Goal: Task Accomplishment & Management: Complete application form

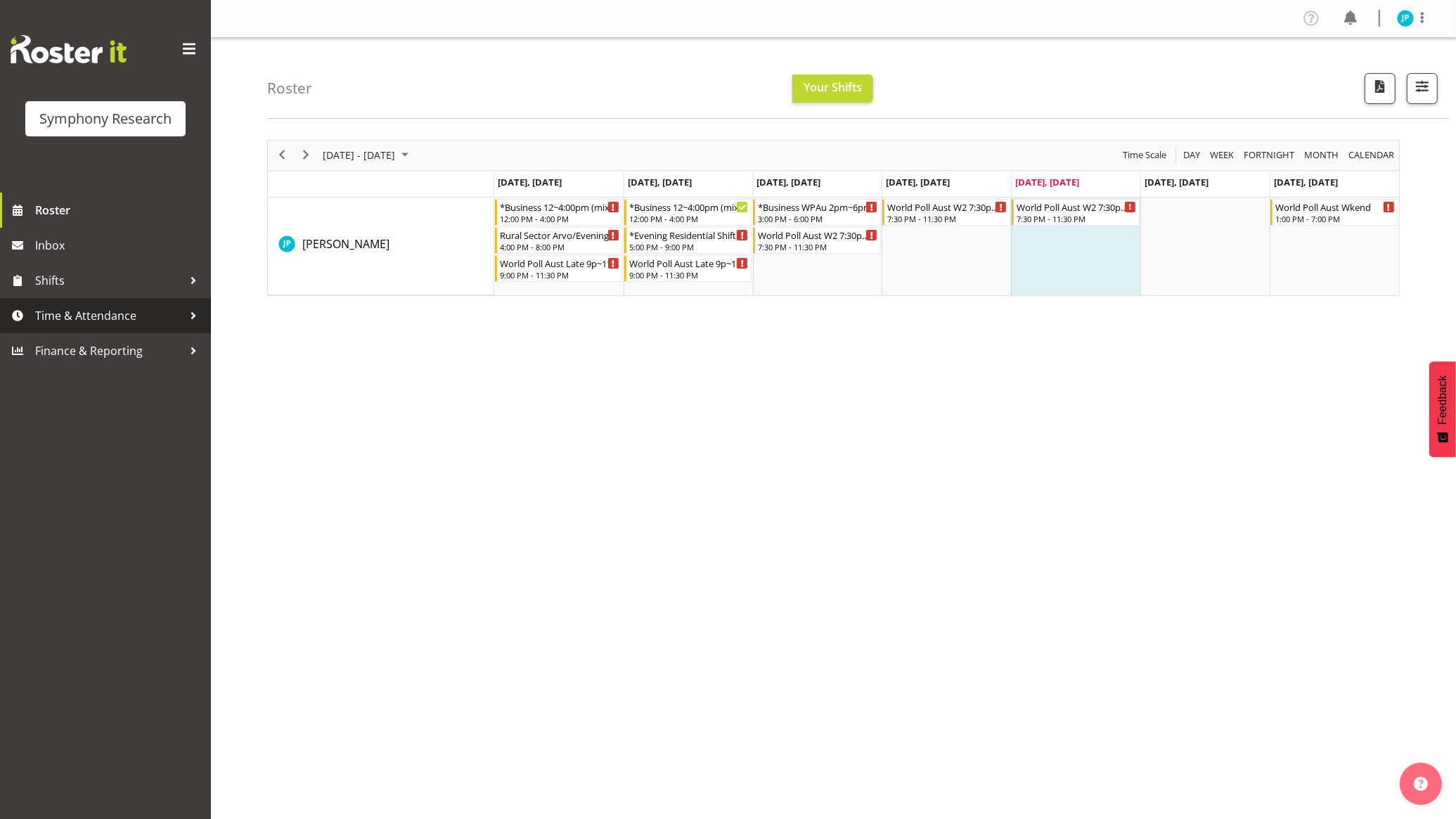
click at [113, 306] on span "Time & Attendance" at bounding box center [108, 316] width 147 height 21
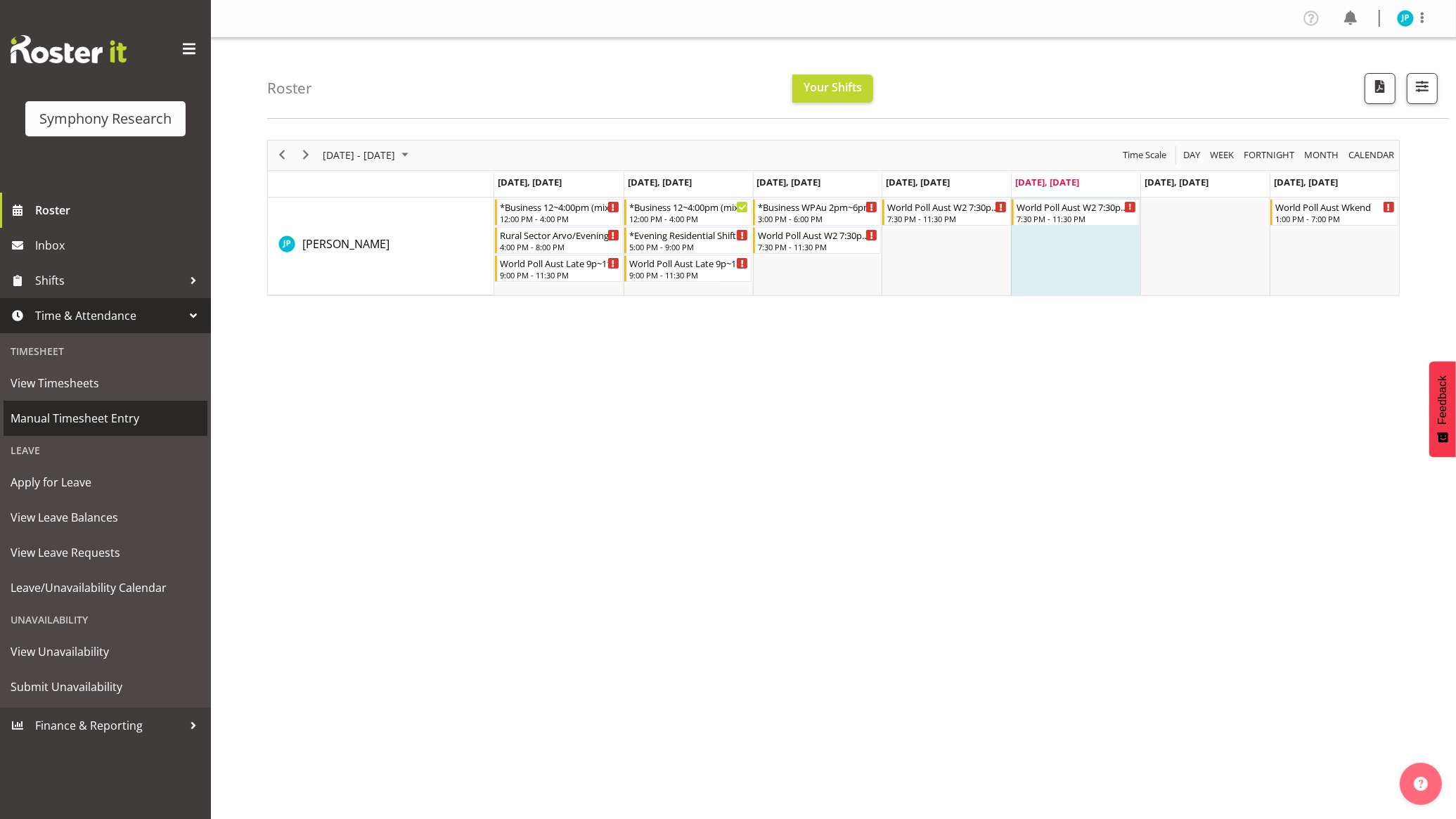
click at [121, 413] on span "Manual Timesheet Entry" at bounding box center [105, 418] width 190 height 21
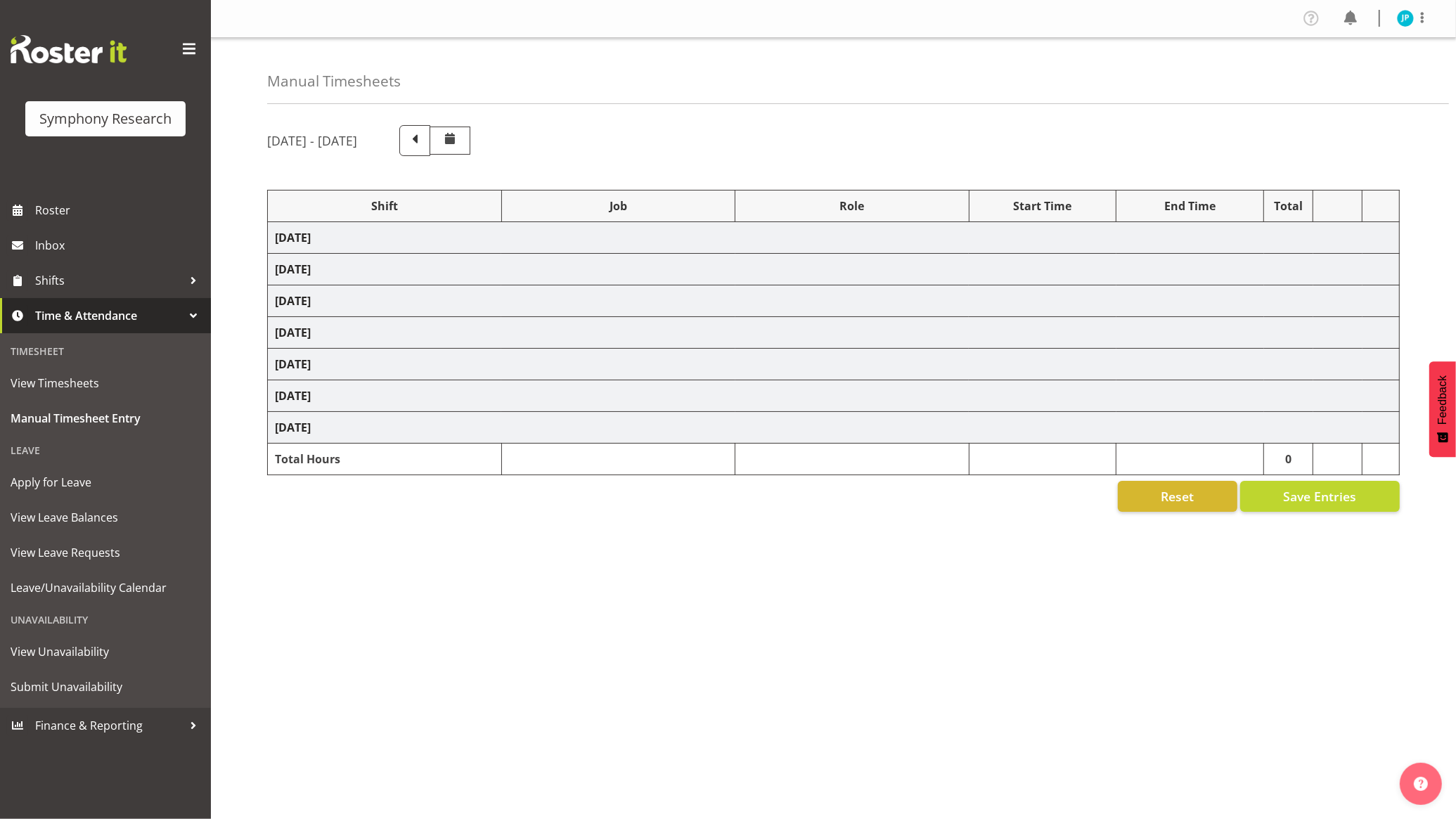
select select "26078"
select select "10587"
select select "47"
select select "26078"
select select "10499"
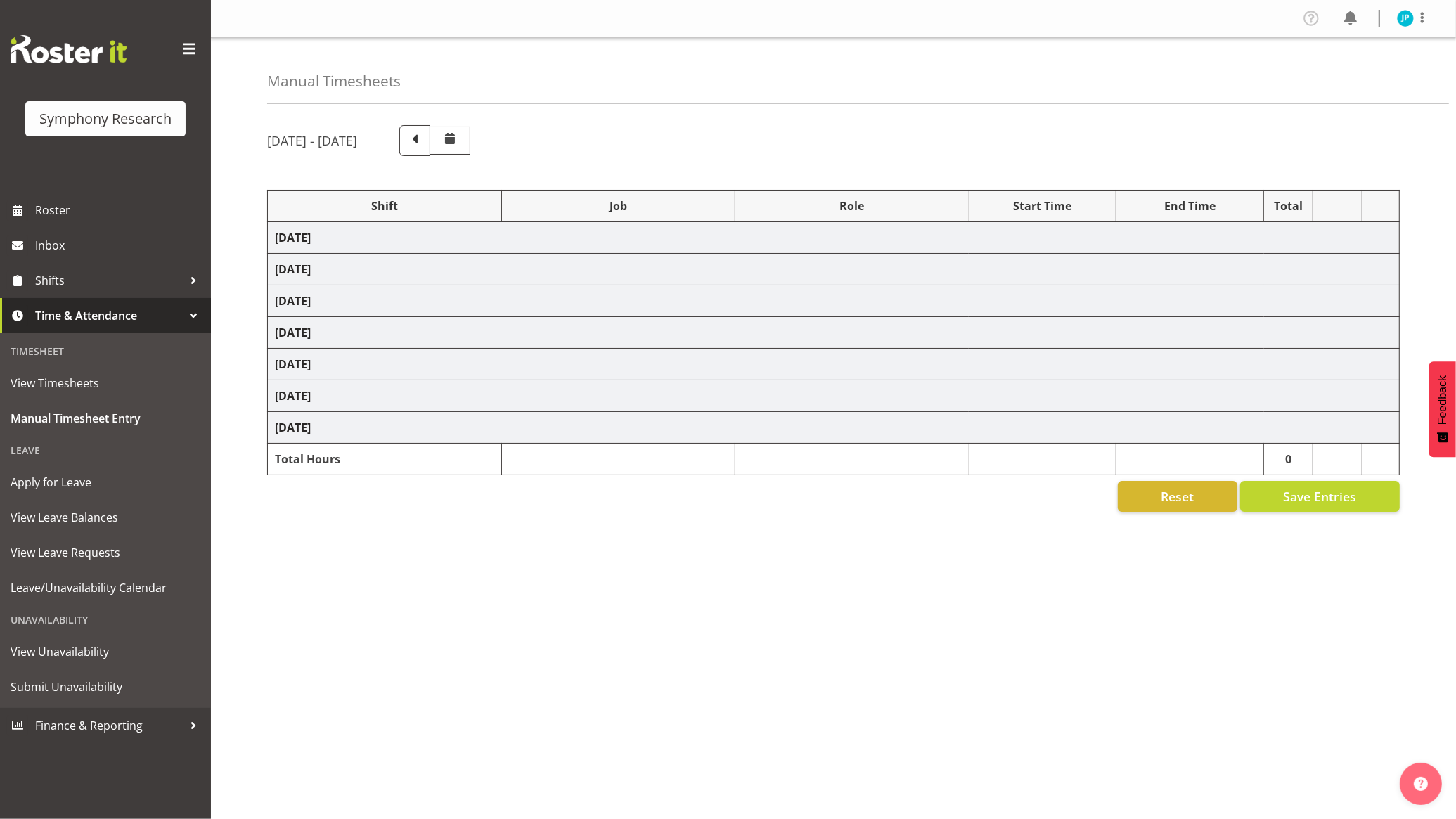
select select "47"
select select "48116"
select select "10587"
select select "47"
select select "26078"
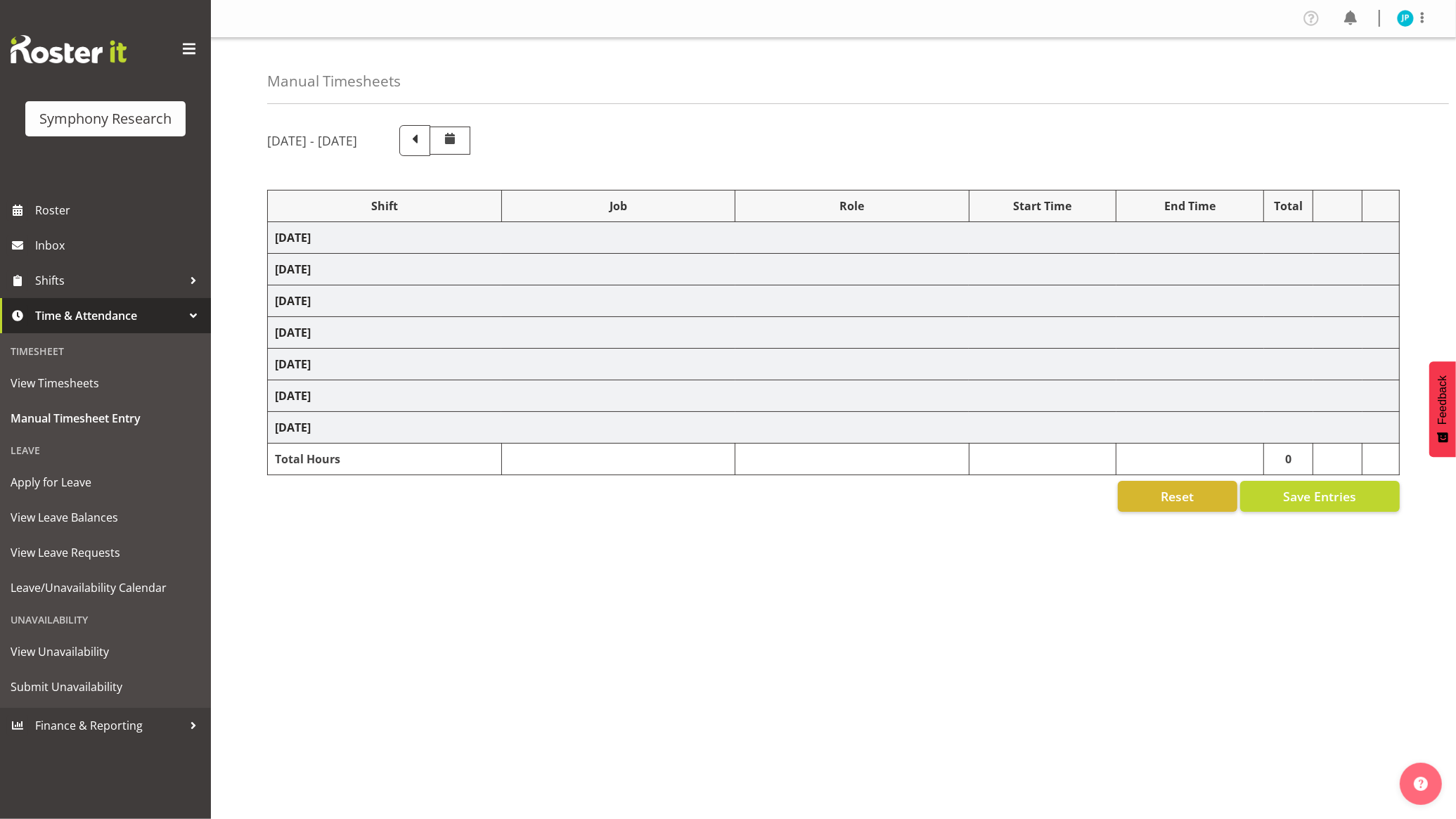
select select "10587"
select select "47"
select select "103"
select select "10499"
select select "47"
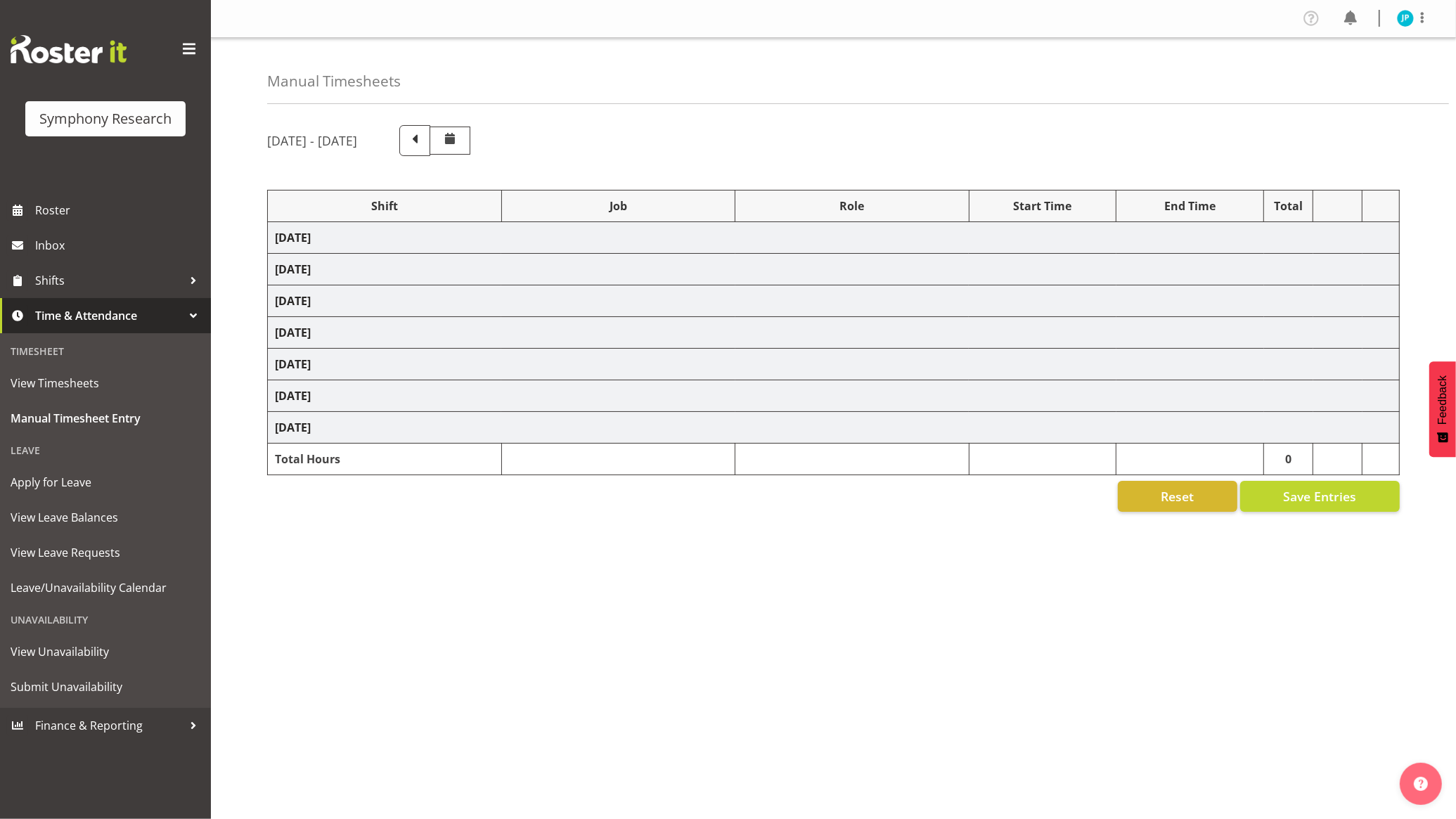
select select "48116"
select select "10587"
select select "47"
select select "48116"
select select "10499"
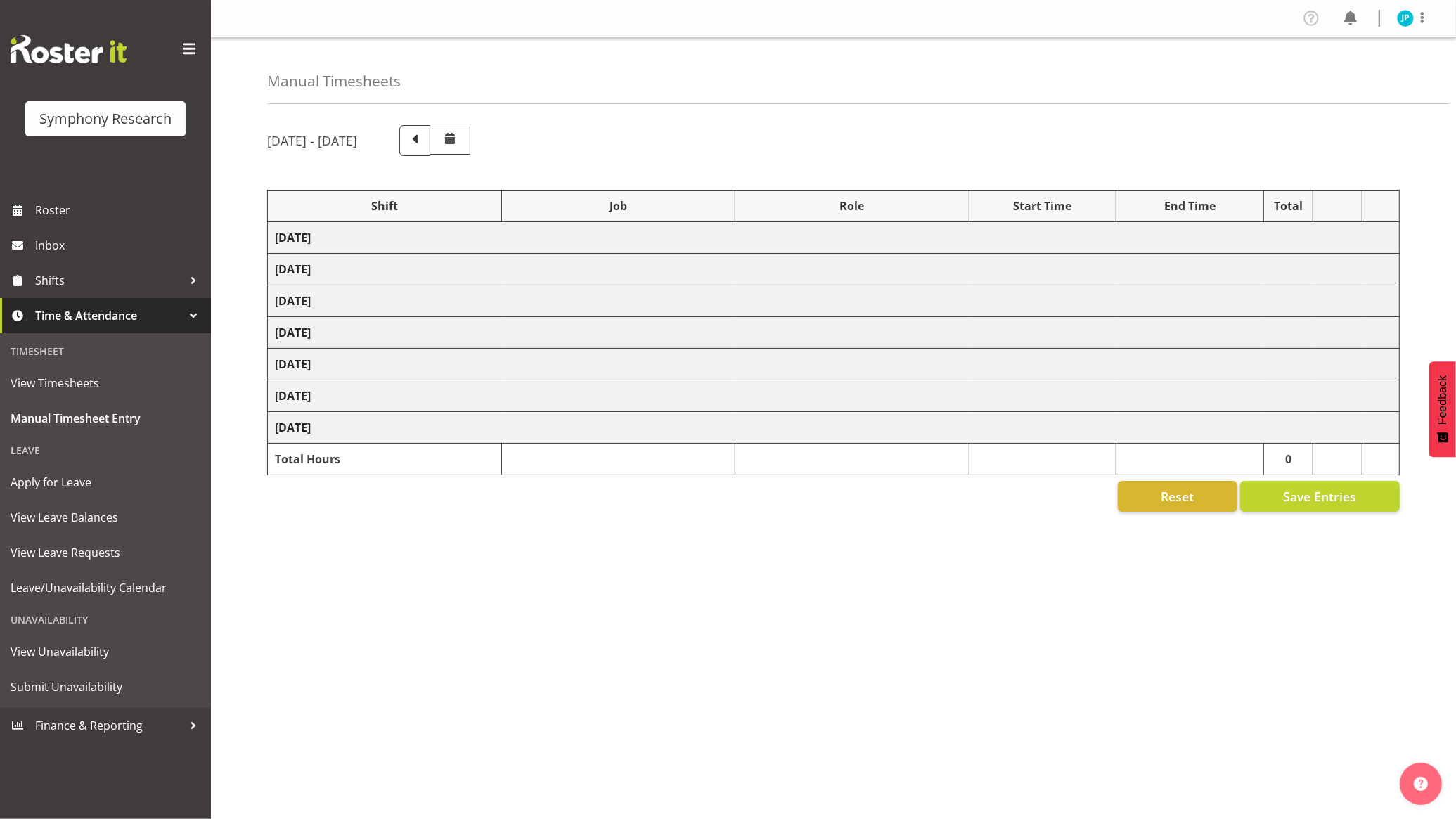
select select "47"
select select "56692"
select select "10499"
select select "47"
select select "103"
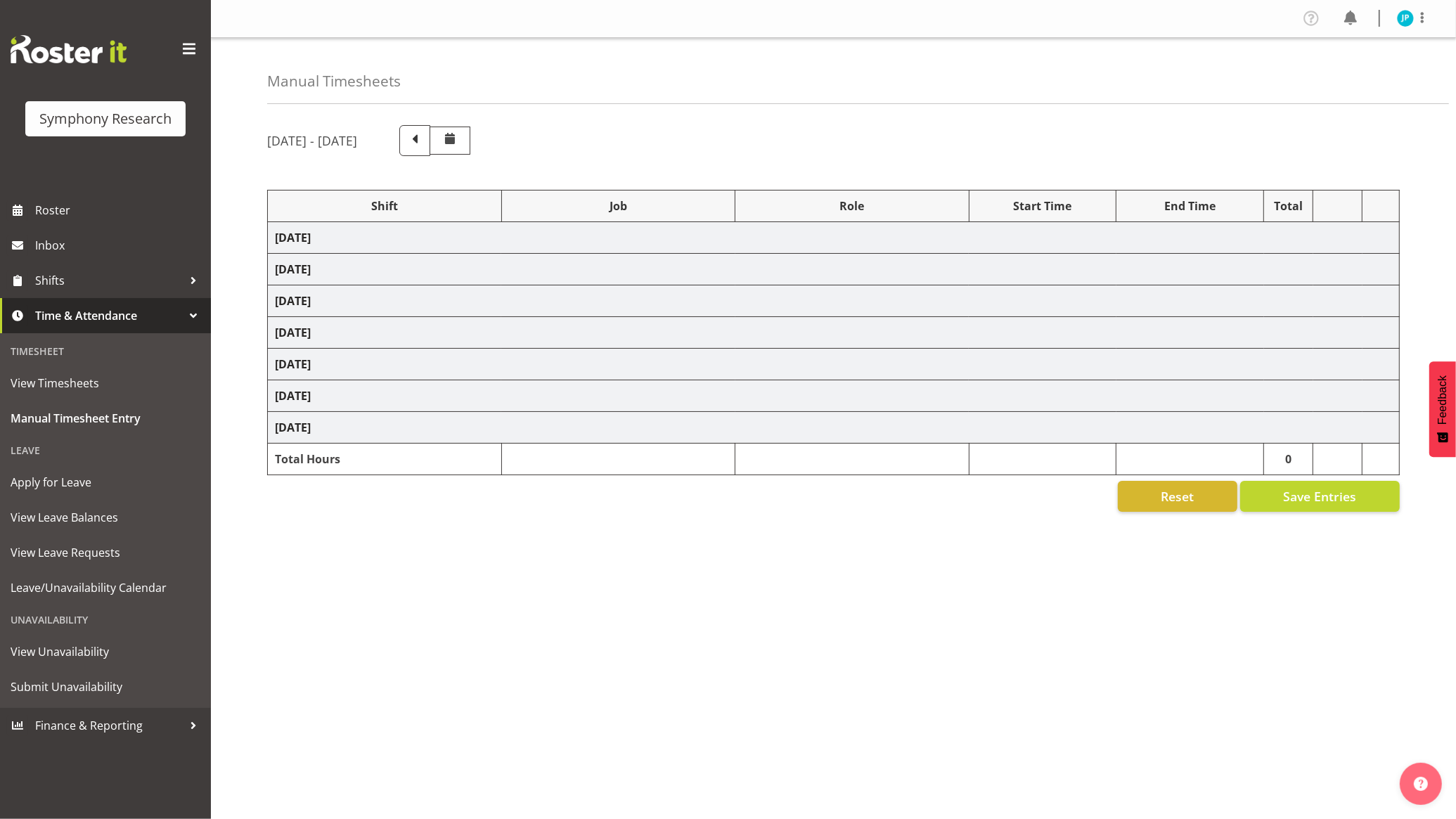
select select "10499"
select select "47"
select select "103"
select select "10732"
select select "103"
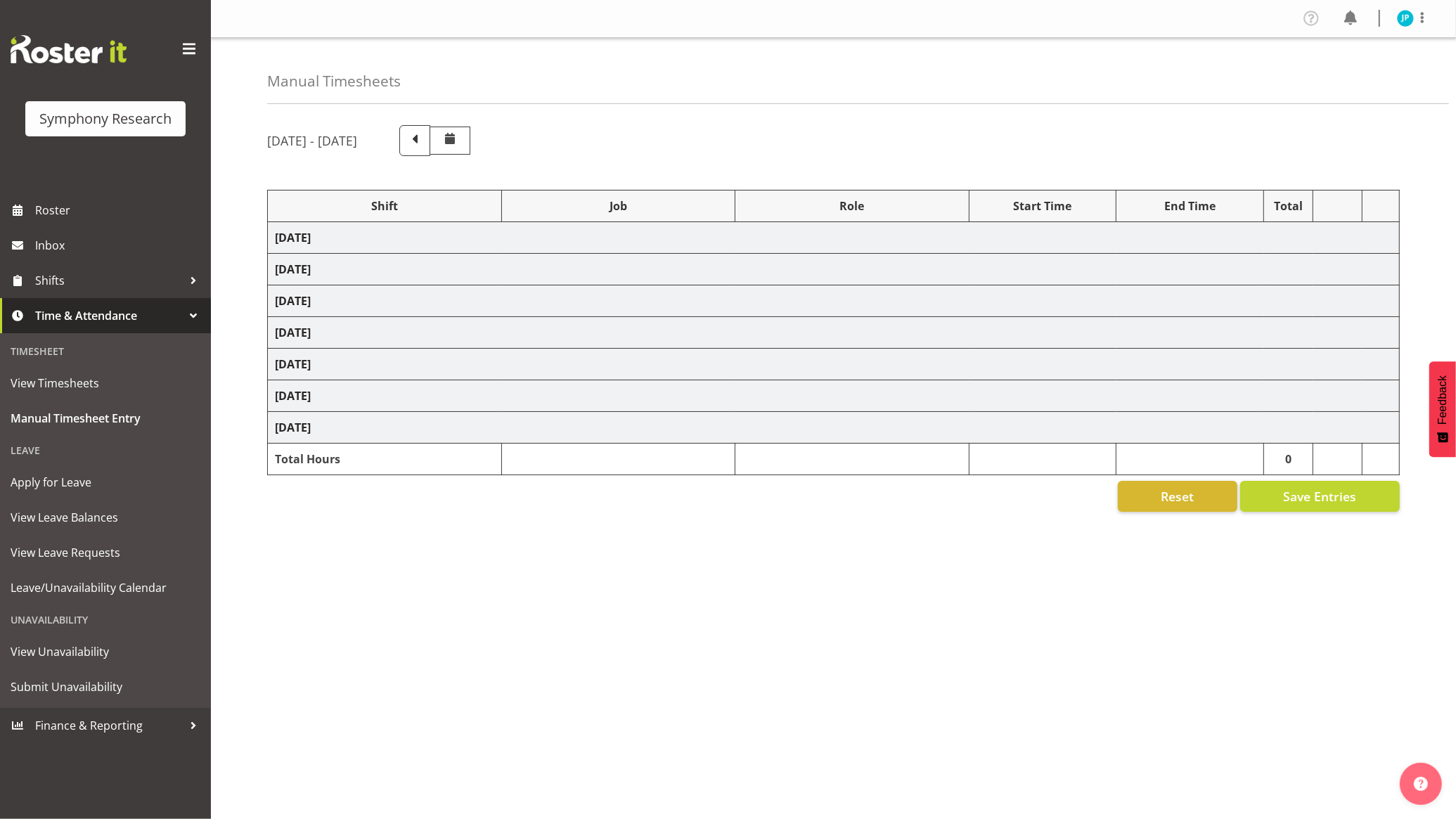
select select "10499"
select select "47"
select select "56692"
select select "10499"
select select "47"
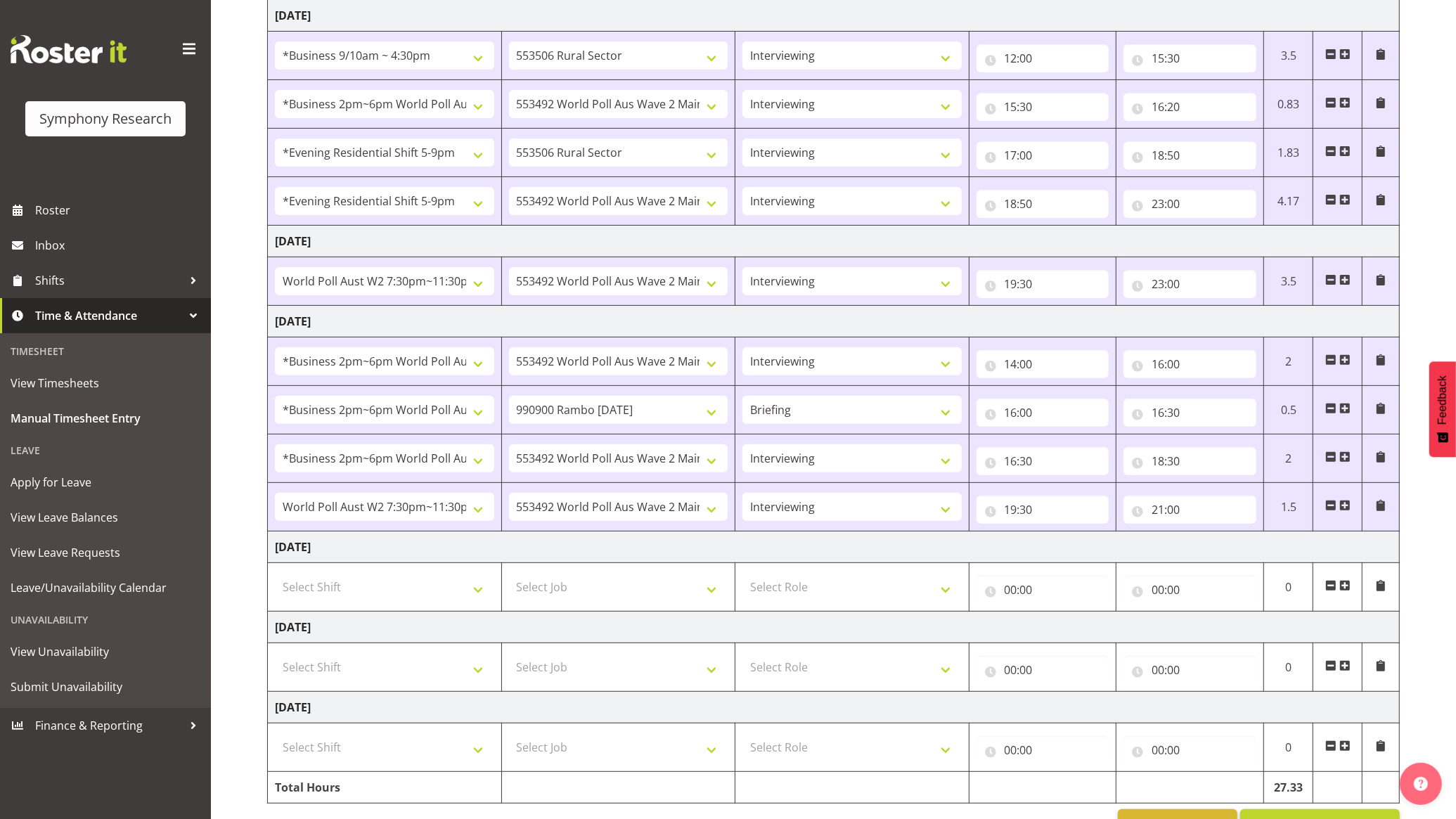
scroll to position [448, 0]
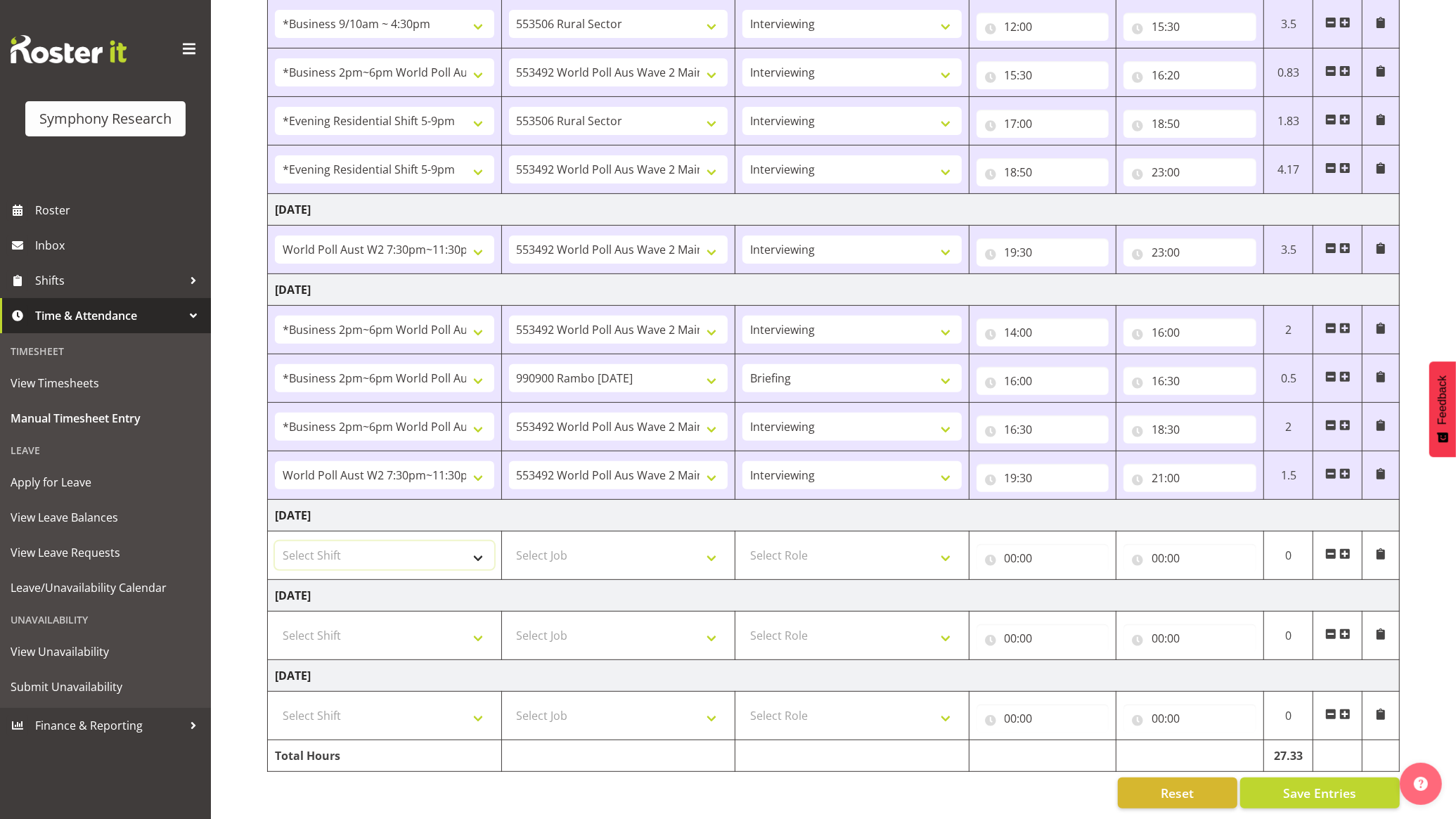
click at [472, 541] on select "Select Shift !!Weekend Residential (Roster IT Shift Label) *Business 9/10am ~ 4…" at bounding box center [384, 556] width 219 height 28
select select "103"
click at [275, 541] on select "Select Shift !!Weekend Residential (Roster IT Shift Label) *Business 9/10am ~ 4…" at bounding box center [384, 556] width 219 height 28
click at [668, 541] on select "Select Job 550060 IF Admin 553492 World Poll Aus Wave 2 Main 2025 553493 World …" at bounding box center [618, 556] width 219 height 28
select select "10499"
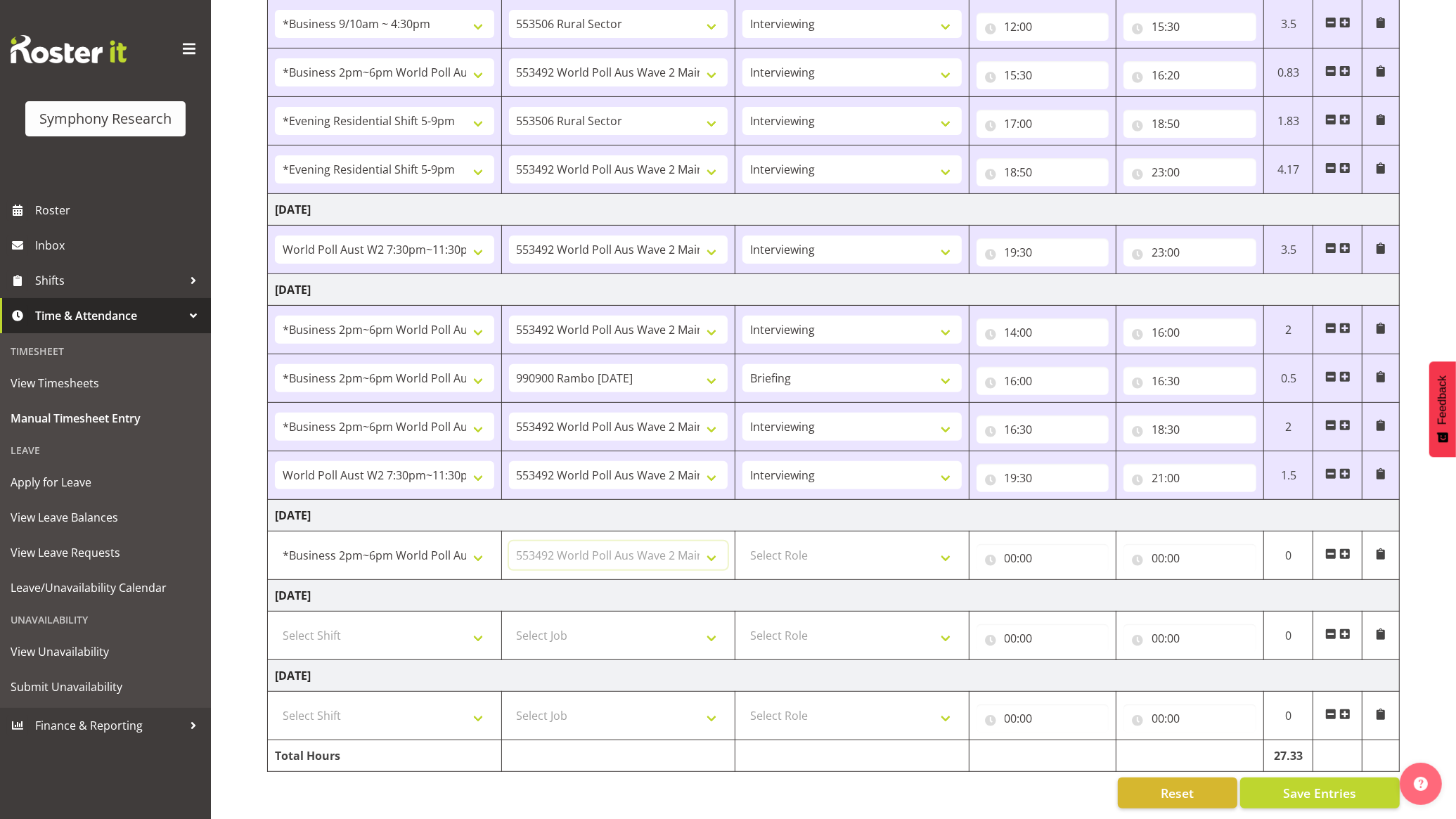
click at [509, 541] on select "Select Job 550060 IF Admin 553492 World Poll Aus Wave 2 Main 2025 553493 World …" at bounding box center [618, 556] width 219 height 28
click at [908, 547] on select "Select Role Briefing Interviewing" at bounding box center [852, 556] width 219 height 28
select select "47"
click at [742, 541] on select "Select Role Briefing Interviewing" at bounding box center [852, 556] width 219 height 28
click at [1023, 544] on input "00:00" at bounding box center [1043, 559] width 133 height 28
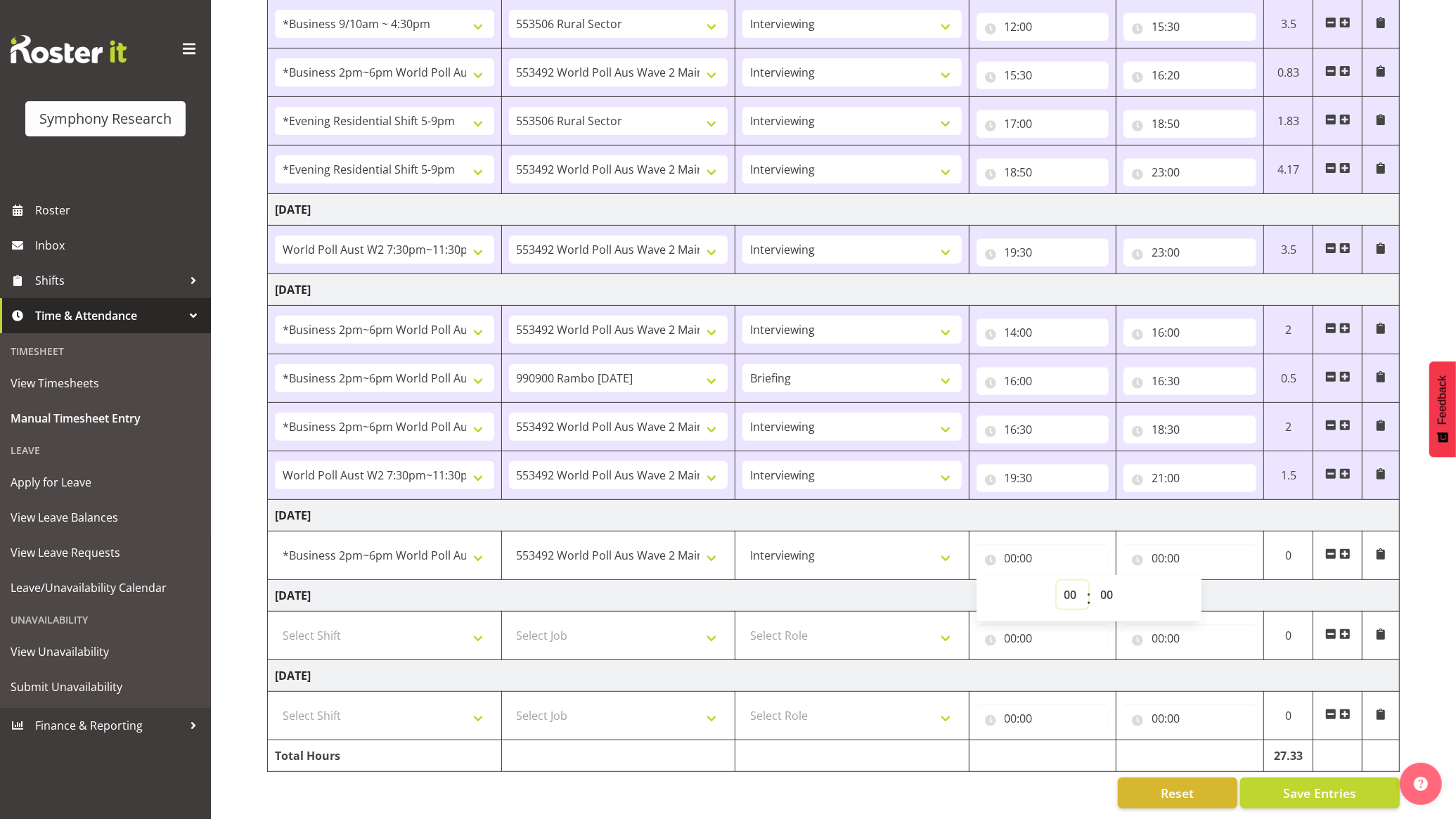
click at [1075, 581] on select "00 01 02 03 04 05 06 07 08 09 10 11 12 13 14 15 16 17 18 19 20 21 22 23" at bounding box center [1072, 595] width 31 height 28
select select "14"
click at [1057, 581] on select "00 01 02 03 04 05 06 07 08 09 10 11 12 13 14 15 16 17 18 19 20 21 22 23" at bounding box center [1072, 595] width 31 height 28
type input "14:00"
click at [1176, 544] on input "00:00" at bounding box center [1190, 559] width 133 height 28
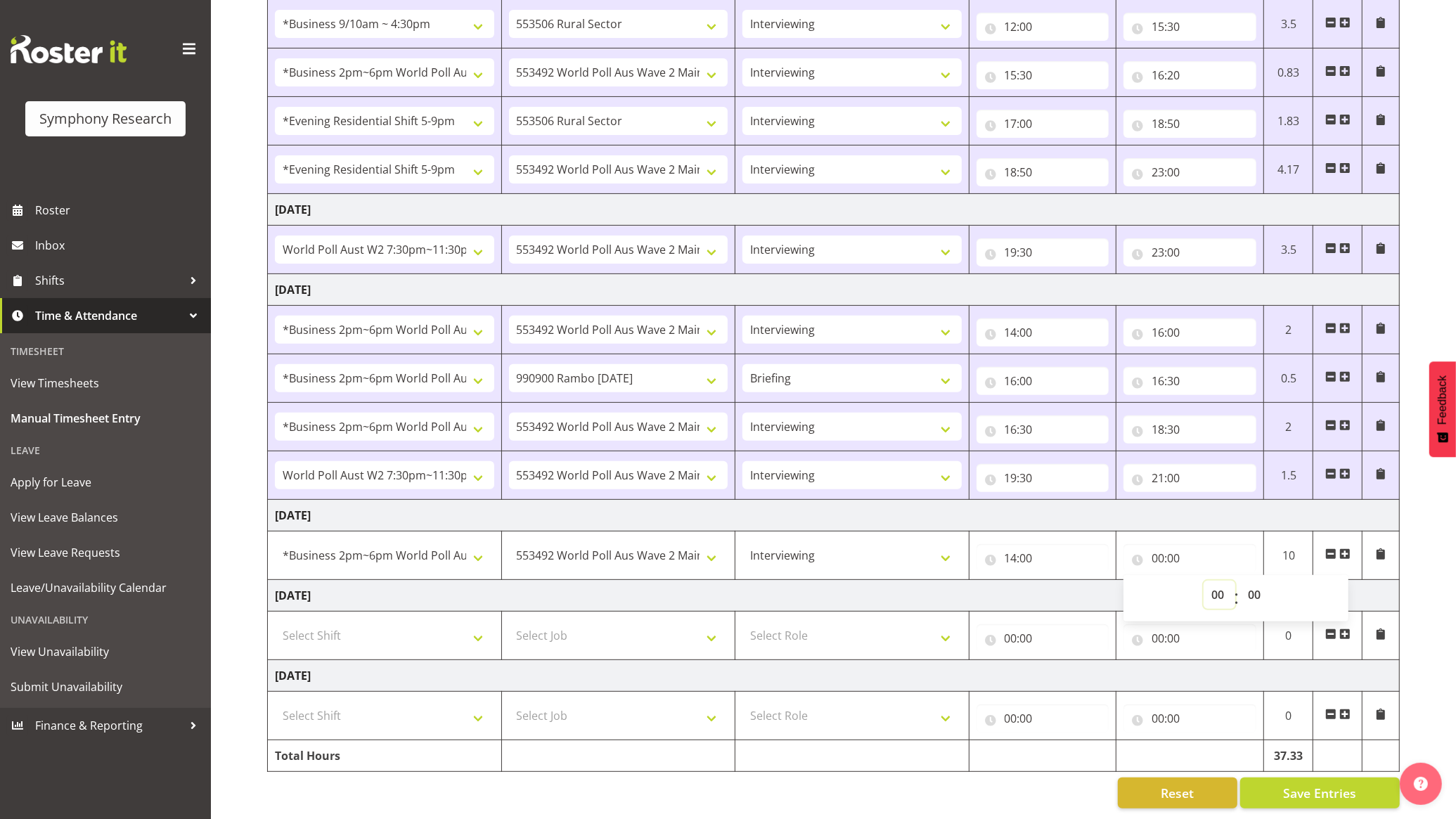
click at [1211, 581] on select "00 01 02 03 04 05 06 07 08 09 10 11 12 13 14 15 16 17 18 19 20 21 22 23" at bounding box center [1219, 595] width 31 height 28
select select "18"
click at [1203, 581] on select "00 01 02 03 04 05 06 07 08 09 10 11 12 13 14 15 16 17 18 19 20 21 22 23" at bounding box center [1219, 595] width 31 height 28
type input "18:00"
click at [1006, 580] on td "[DATE]" at bounding box center [833, 596] width 1131 height 31
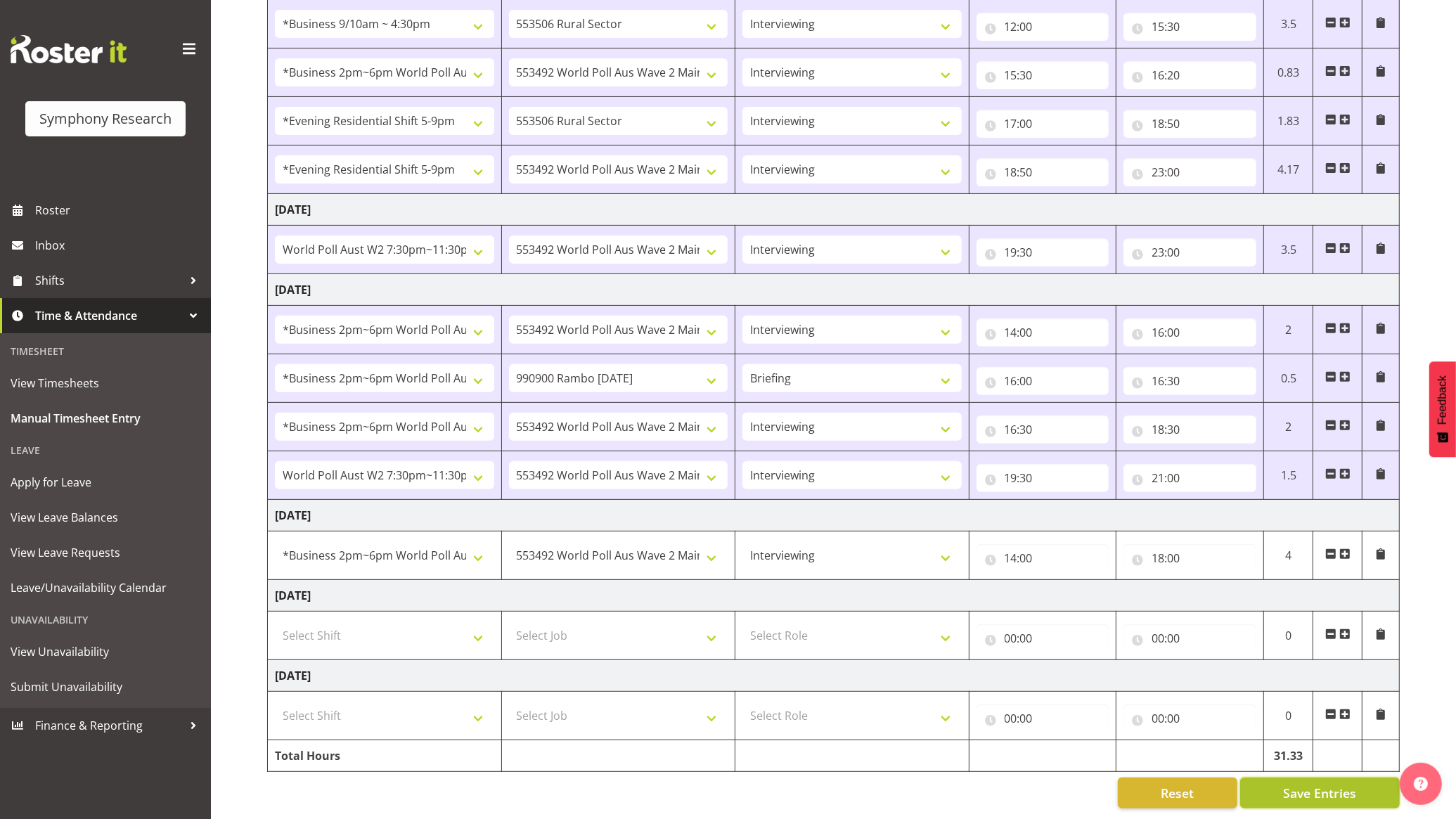
click at [1301, 783] on span "Save Entries" at bounding box center [1319, 793] width 73 height 19
